Goal: Task Accomplishment & Management: Complete application form

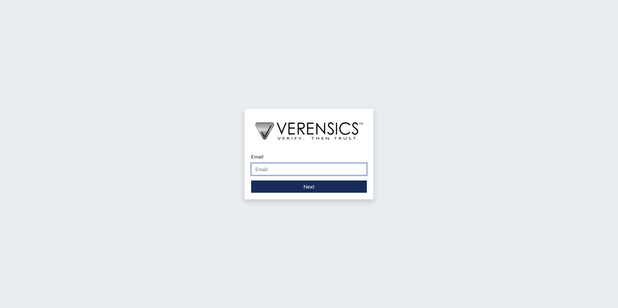
click at [279, 166] on input "Email" at bounding box center [309, 169] width 116 height 12
type input "[PERSON_NAME][EMAIL_ADDRESS][PERSON_NAME][DOMAIN_NAME]"
click at [281, 193] on div "Email [PERSON_NAME][EMAIL_ADDRESS][PERSON_NAME][DOMAIN_NAME] Please provide you…" at bounding box center [309, 172] width 129 height 53
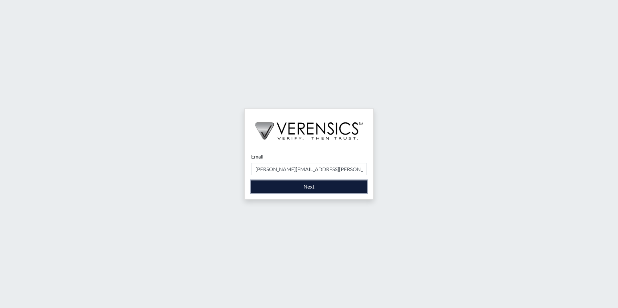
click at [280, 190] on button "Next" at bounding box center [309, 187] width 116 height 12
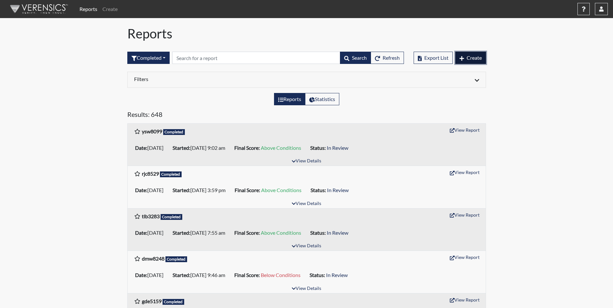
click at [467, 60] on span "Create" at bounding box center [474, 58] width 15 height 6
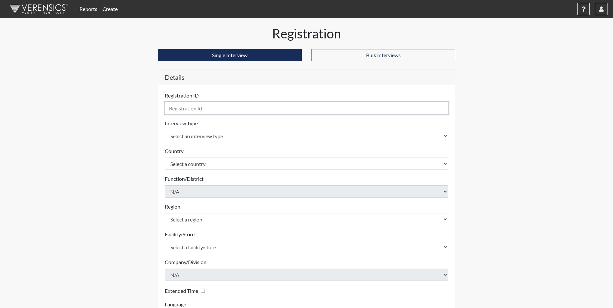
click at [228, 111] on input "text" at bounding box center [307, 108] width 284 height 12
type input "tmr8211"
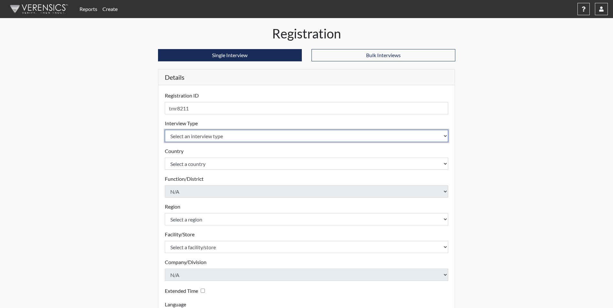
click at [211, 138] on select "Select an interview type Corrections Pre-Employment" at bounding box center [307, 136] width 284 height 12
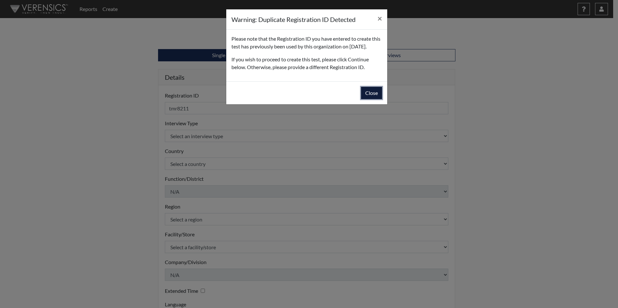
click at [377, 97] on button "Close" at bounding box center [371, 93] width 21 height 12
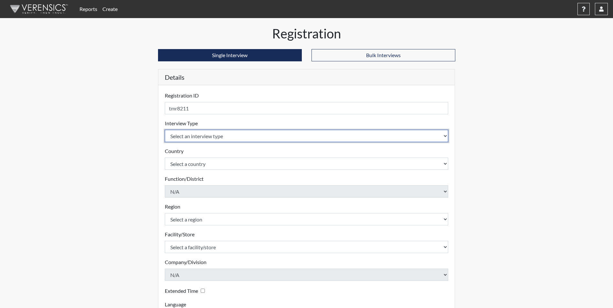
click at [223, 137] on select "Select an interview type Corrections Pre-Employment" at bounding box center [307, 136] width 284 height 12
select select "ff733e93-e1bf-11ea-9c9f-0eff0cf7eb8f"
click at [165, 130] on select "Select an interview type Corrections Pre-Employment" at bounding box center [307, 136] width 284 height 12
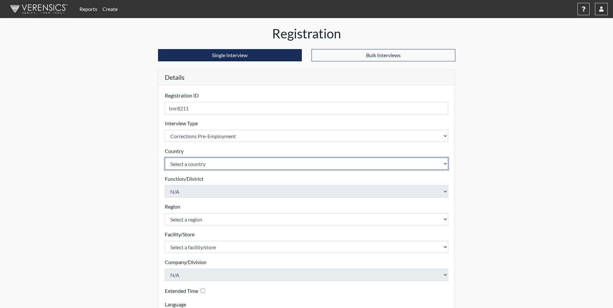
click at [217, 167] on select "Select a country [GEOGRAPHIC_DATA] [GEOGRAPHIC_DATA]" at bounding box center [307, 164] width 284 height 12
select select "united-states-of-[GEOGRAPHIC_DATA]"
click at [165, 158] on select "Select a country [GEOGRAPHIC_DATA] [GEOGRAPHIC_DATA]" at bounding box center [307, 164] width 284 height 12
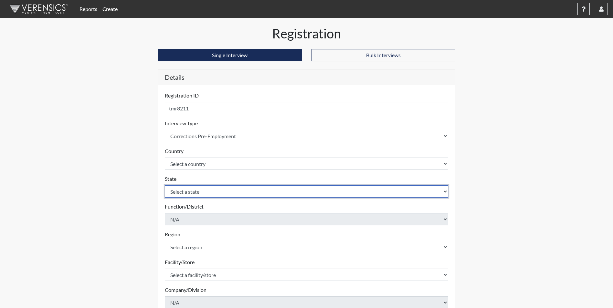
click at [202, 192] on select "Select a state [US_STATE] [US_STATE] [US_STATE] [US_STATE] [US_STATE] [US_STATE…" at bounding box center [307, 192] width 284 height 12
select select "GA"
click at [165, 186] on select "Select a state [US_STATE] [US_STATE] [US_STATE] [US_STATE] [US_STATE] [US_STATE…" at bounding box center [307, 192] width 284 height 12
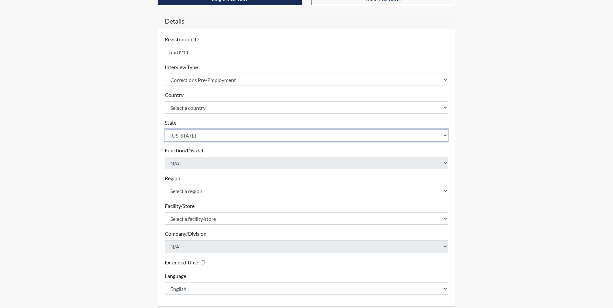
scroll to position [65, 0]
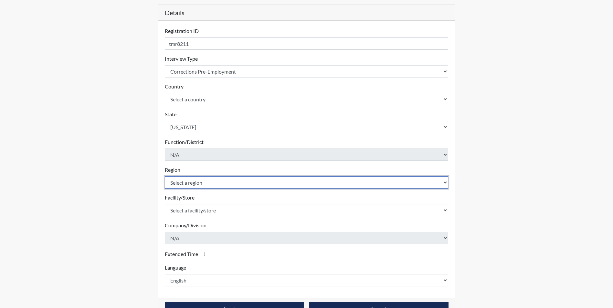
click at [217, 185] on select "Select a region [GEOGRAPHIC_DATA]" at bounding box center [307, 183] width 284 height 12
select select "51976826-f18e-4b67-8d3b-b0a0fa2f97ff"
click at [165, 177] on select "Select a region [GEOGRAPHIC_DATA]" at bounding box center [307, 183] width 284 height 12
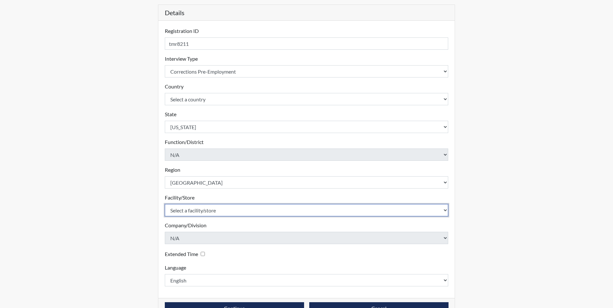
click at [206, 209] on select "Select a facility/store [PERSON_NAME] [PERSON_NAME] PSATC" at bounding box center [307, 210] width 284 height 12
select select "2bf4b575-5263-4093-9a0c-a4d6e4f1d94a"
click at [165, 204] on select "Select a facility/store [PERSON_NAME] [PERSON_NAME] PSATC" at bounding box center [307, 210] width 284 height 12
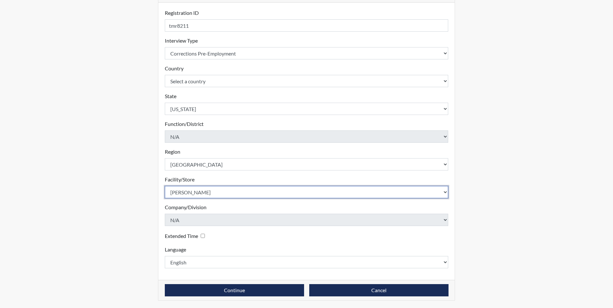
scroll to position [83, 0]
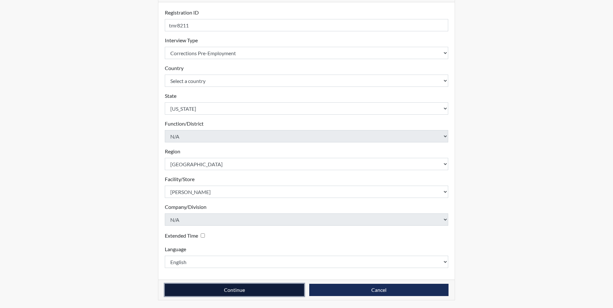
click at [203, 290] on button "Continue" at bounding box center [234, 290] width 139 height 12
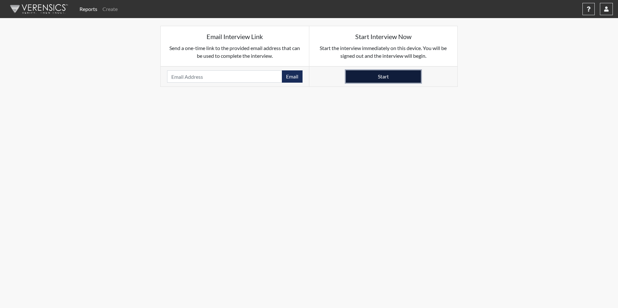
click at [405, 77] on button "Start" at bounding box center [383, 76] width 75 height 12
